Goal: Task Accomplishment & Management: Manage account settings

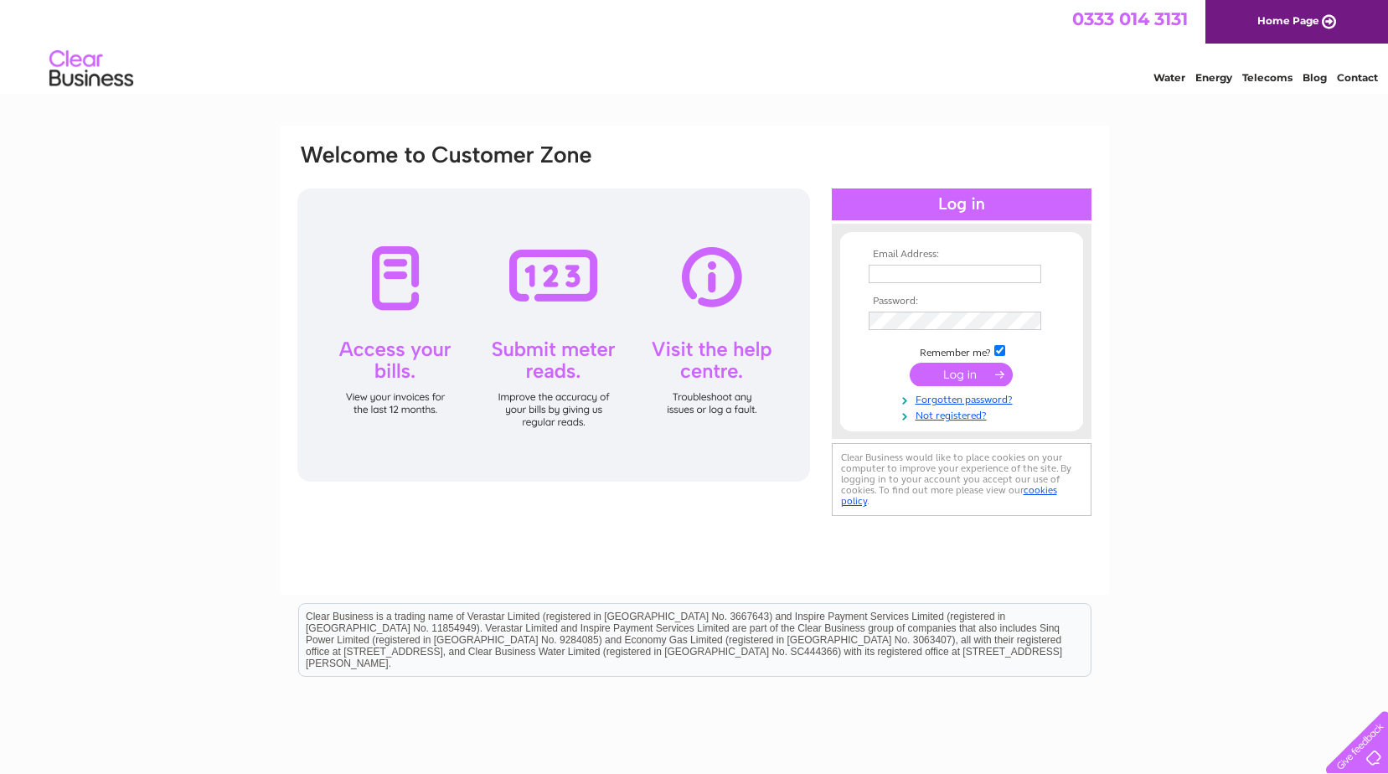
type input "[EMAIL_ADDRESS][DOMAIN_NAME]"
click at [969, 379] on input "submit" at bounding box center [961, 374] width 103 height 23
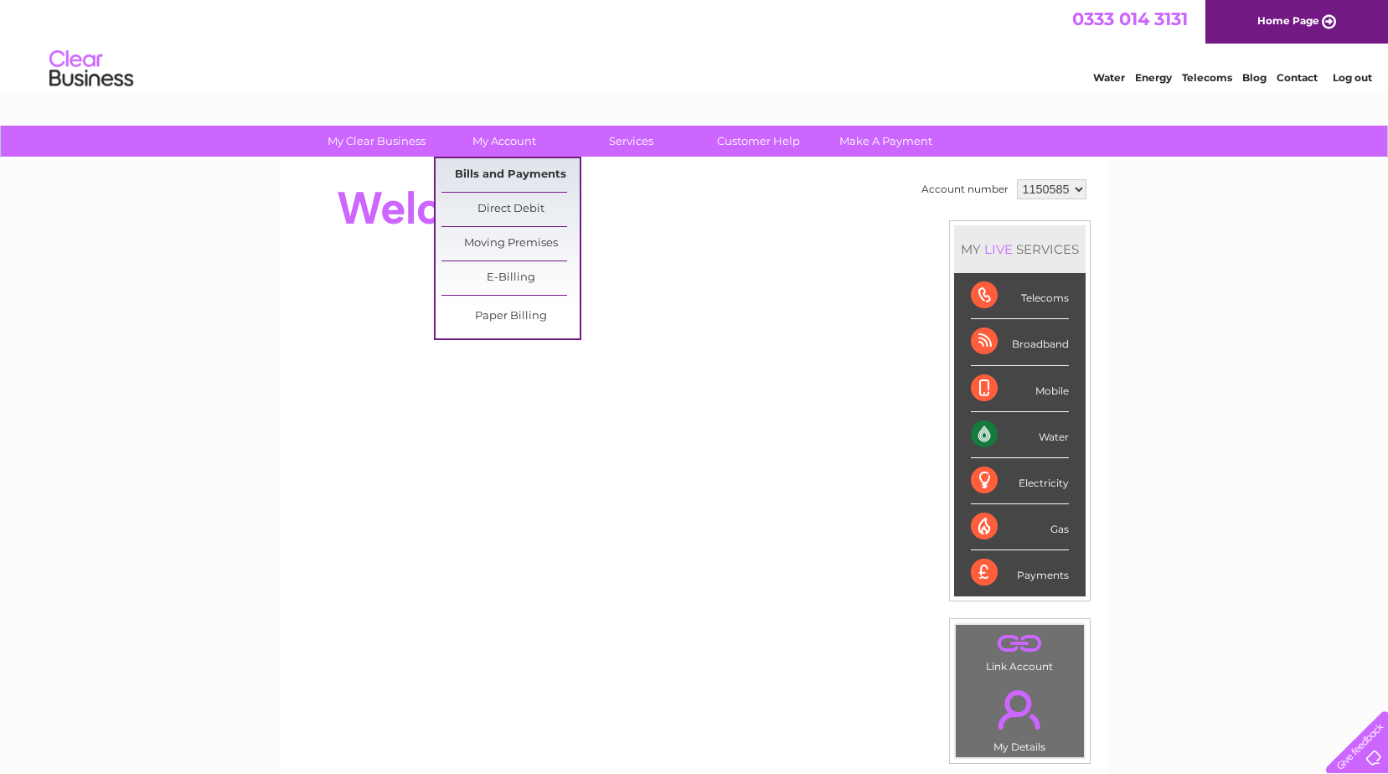
click at [515, 168] on link "Bills and Payments" at bounding box center [511, 175] width 138 height 34
click at [507, 174] on link "Bills and Payments" at bounding box center [511, 175] width 138 height 34
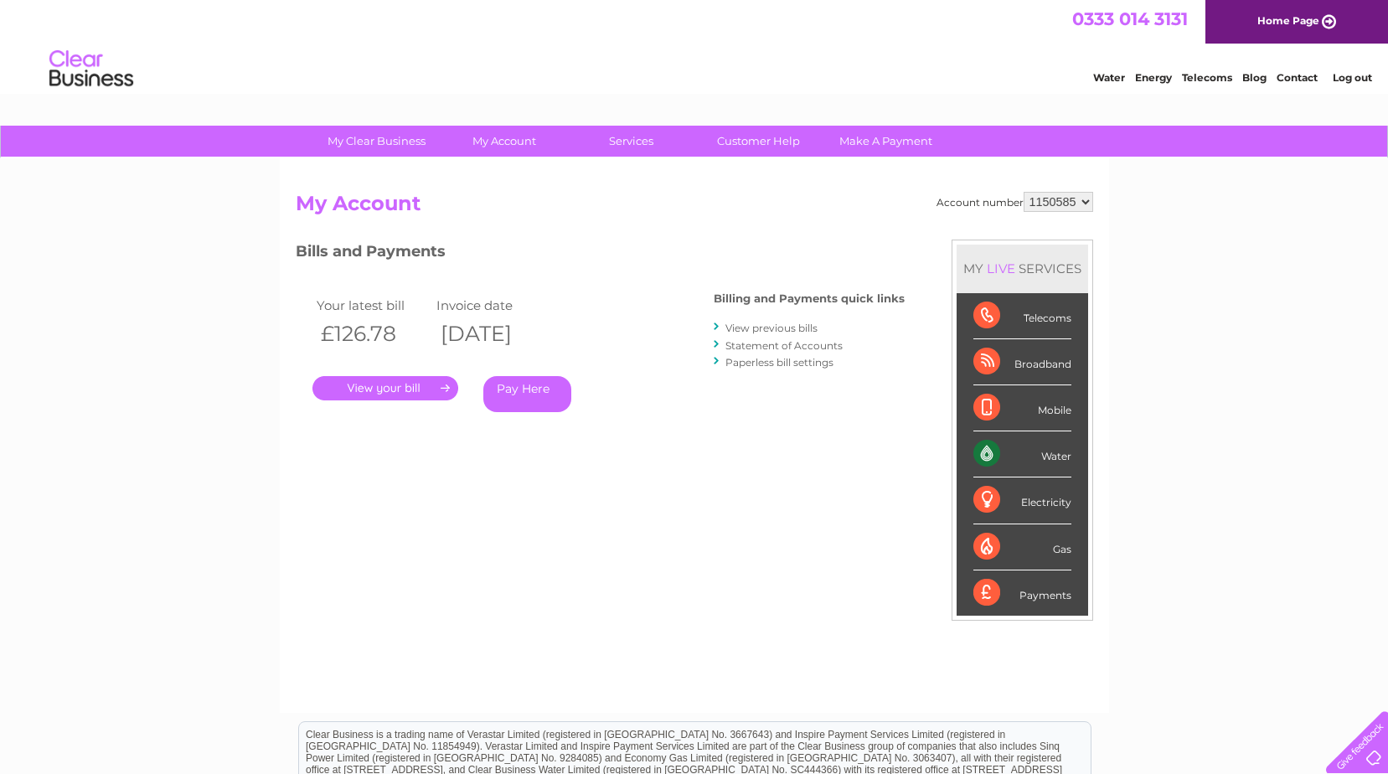
click at [354, 385] on link "." at bounding box center [386, 388] width 146 height 24
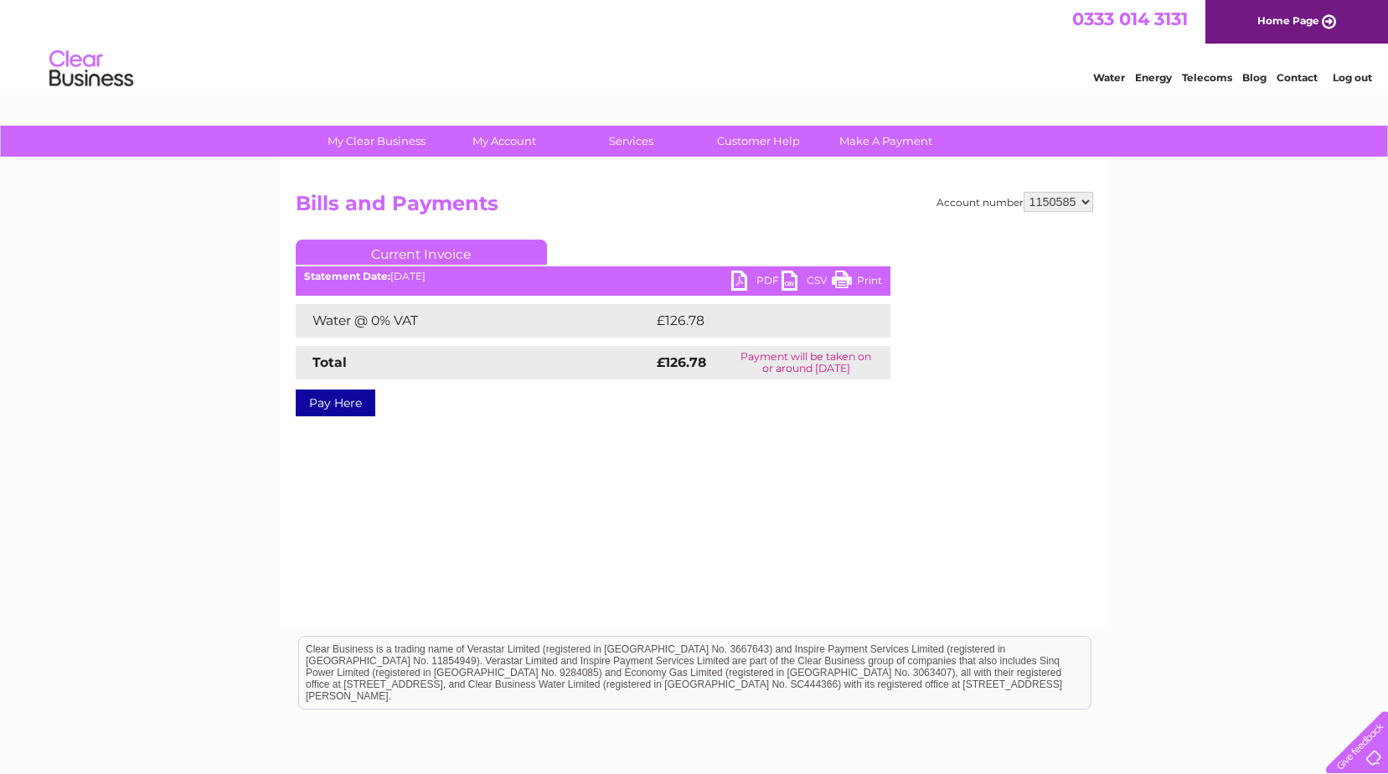
click at [758, 282] on link "PDF" at bounding box center [756, 283] width 50 height 24
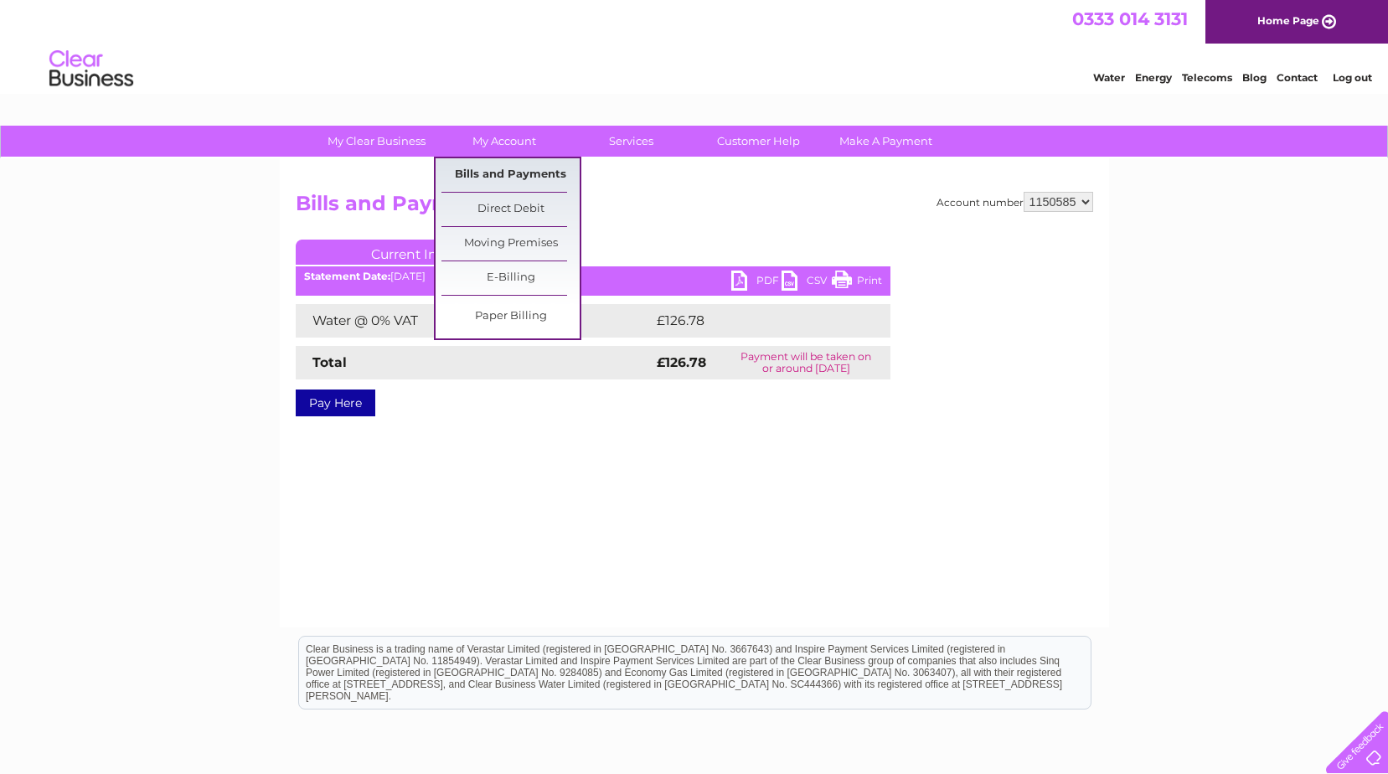
click at [504, 166] on link "Bills and Payments" at bounding box center [511, 175] width 138 height 34
click at [506, 177] on link "Bills and Payments" at bounding box center [511, 175] width 138 height 34
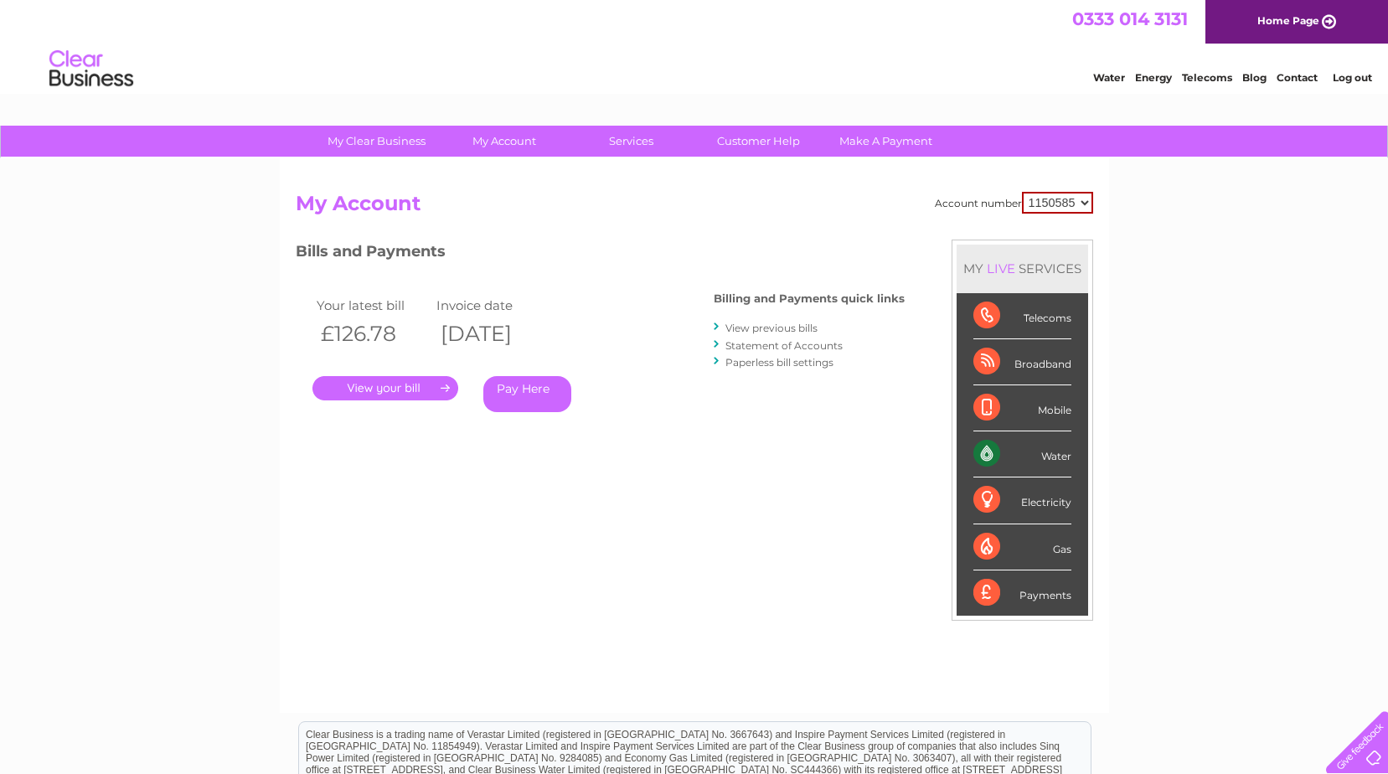
click at [800, 328] on link "View previous bills" at bounding box center [772, 328] width 92 height 13
click at [798, 328] on link "View previous bills" at bounding box center [772, 328] width 92 height 13
click at [752, 328] on link "View previous bills" at bounding box center [772, 328] width 92 height 13
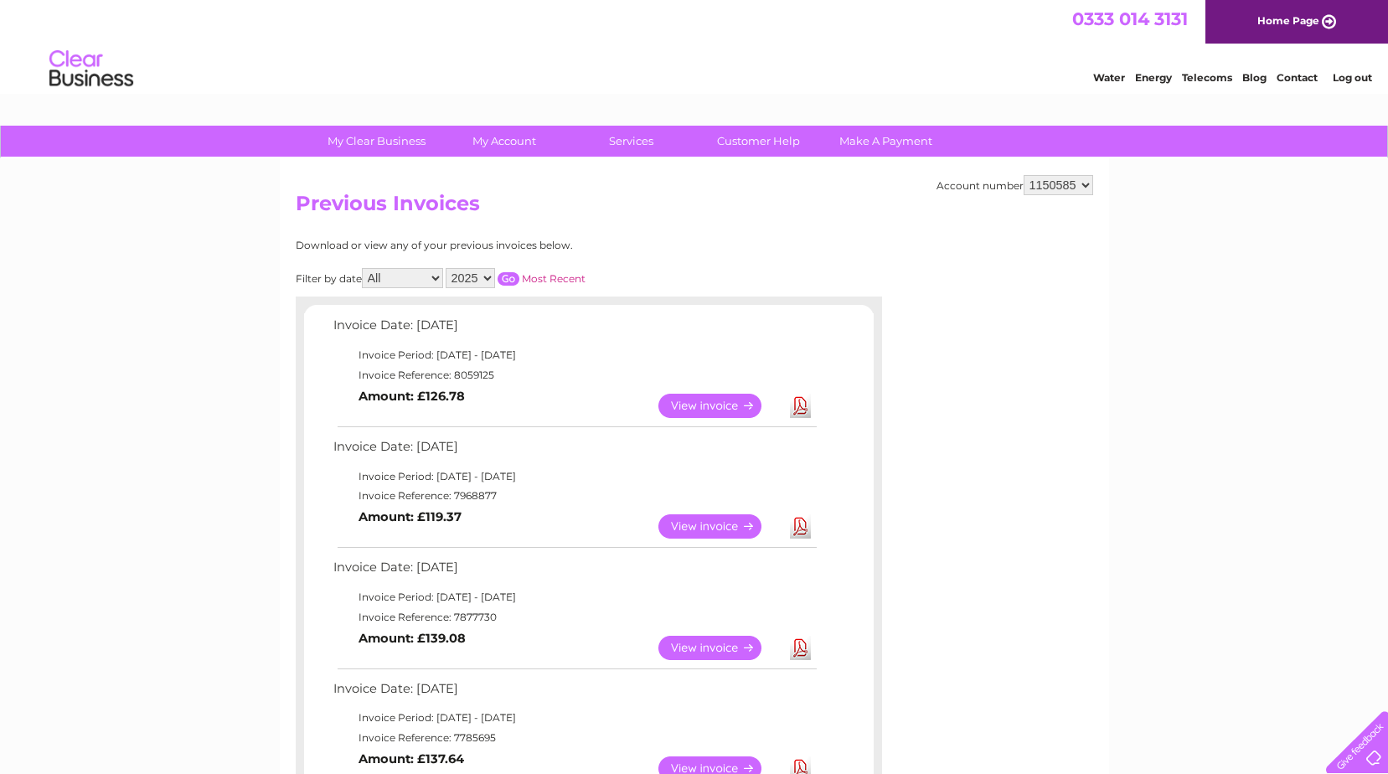
click at [1087, 183] on select "1150585" at bounding box center [1059, 185] width 70 height 20
